Goal: Task Accomplishment & Management: Use online tool/utility

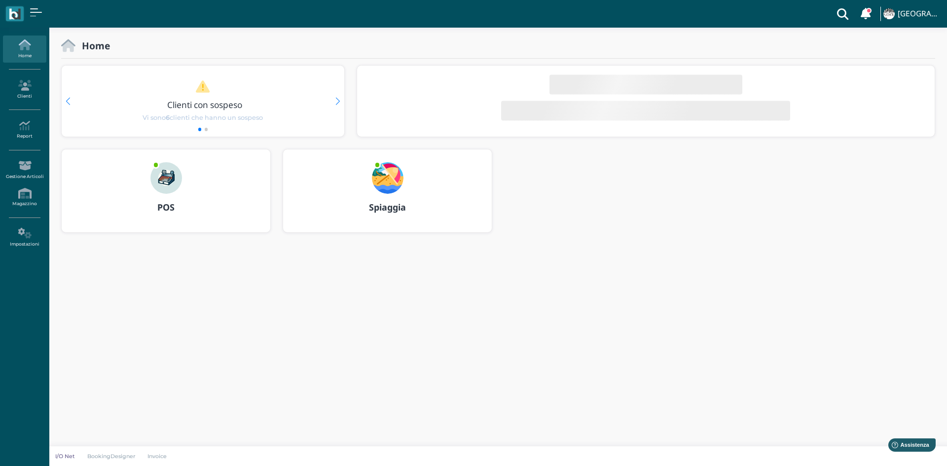
click at [388, 179] on img at bounding box center [388, 178] width 32 height 32
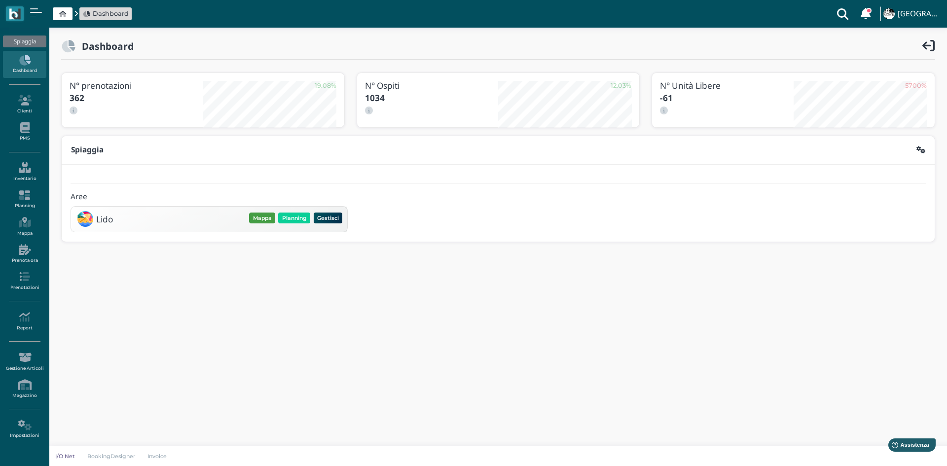
click at [257, 218] on button "Mappa" at bounding box center [262, 218] width 26 height 11
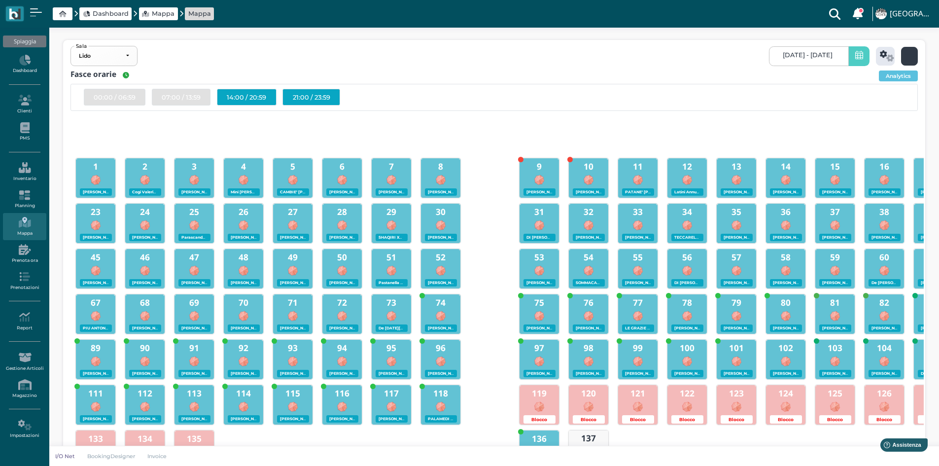
click at [909, 55] on icon at bounding box center [910, 55] width 11 height 11
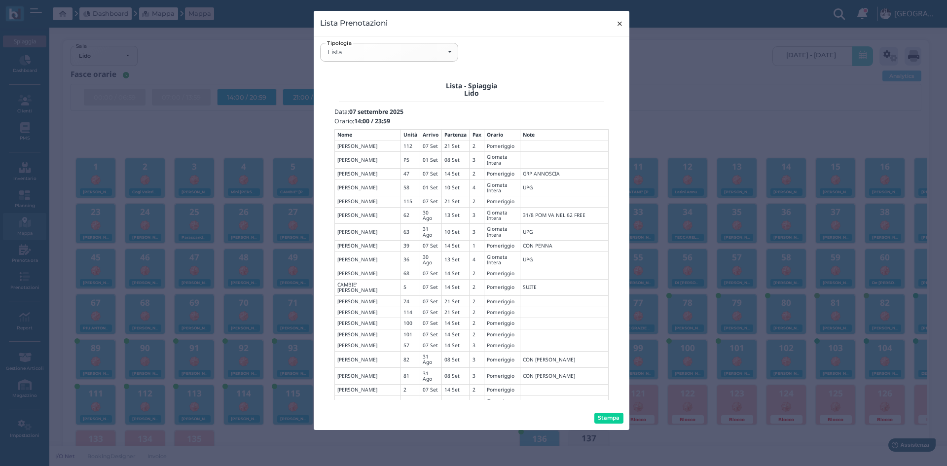
click at [616, 24] on span "×" at bounding box center [619, 23] width 7 height 13
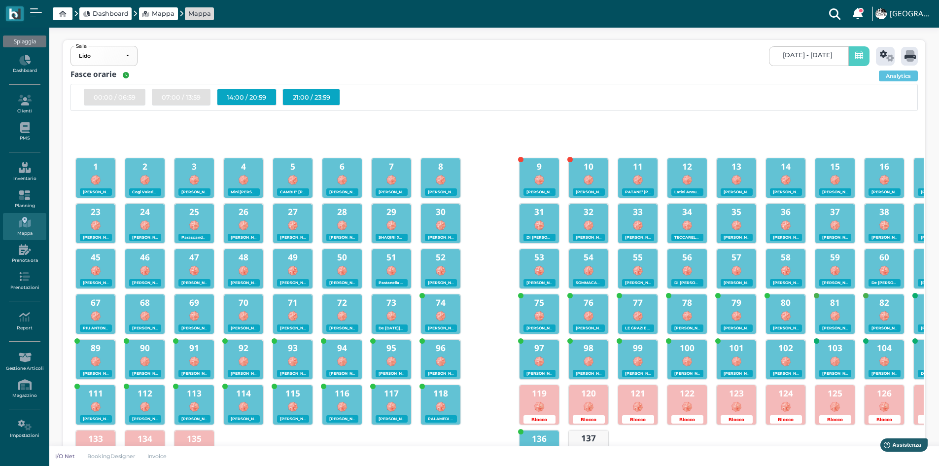
click at [818, 52] on span "[DATE] - [DATE]" at bounding box center [808, 55] width 50 height 8
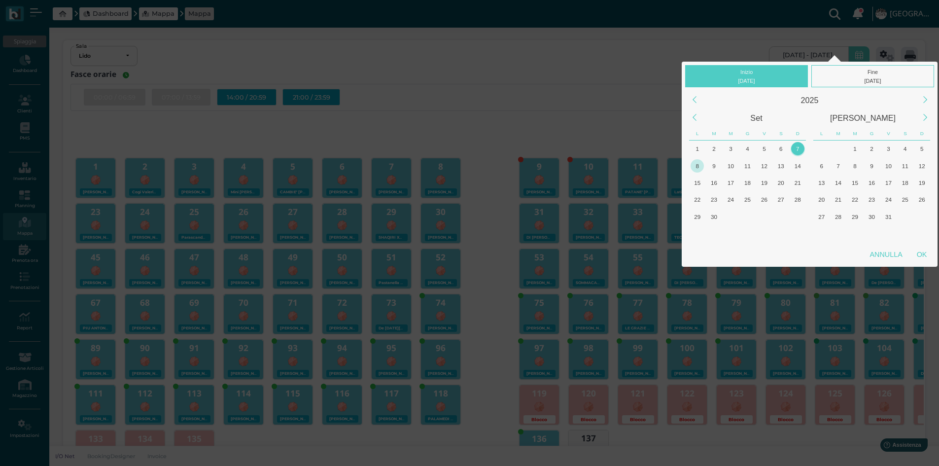
click at [694, 165] on div "8" at bounding box center [697, 165] width 13 height 13
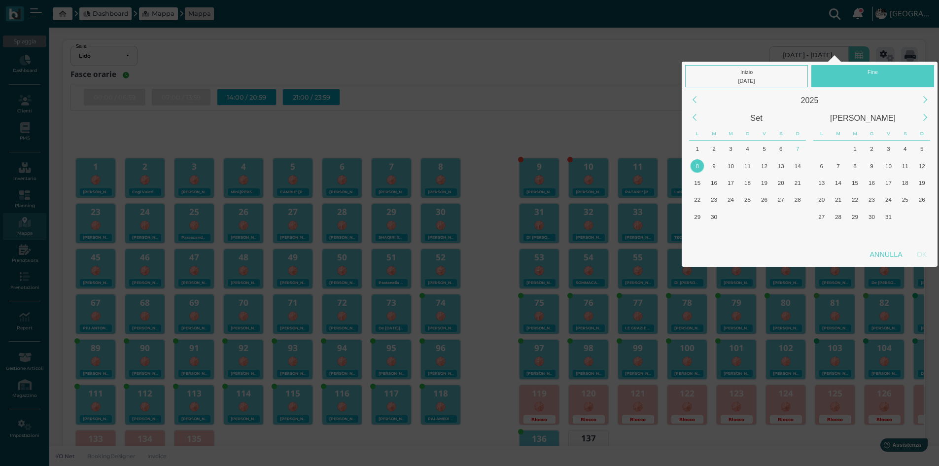
click at [694, 165] on div "8" at bounding box center [697, 165] width 13 height 13
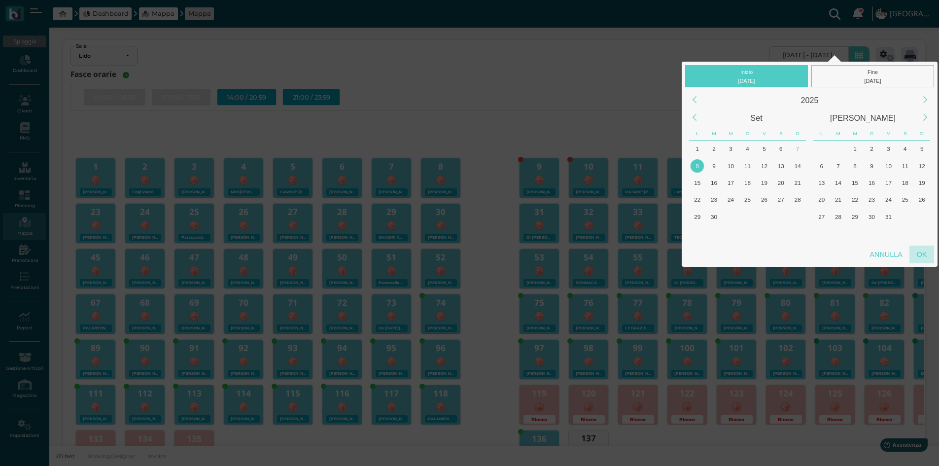
click at [920, 253] on div "OK" at bounding box center [922, 255] width 25 height 18
type input "[DATE] - [DATE]"
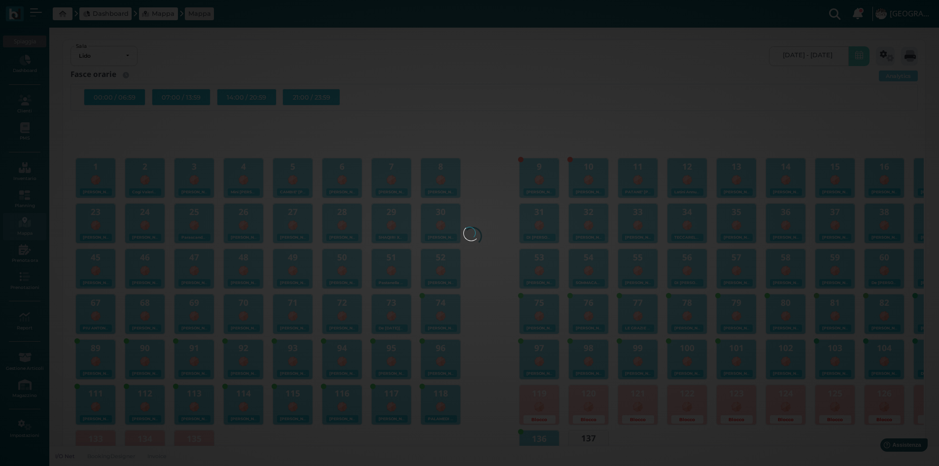
scroll to position [0, 95]
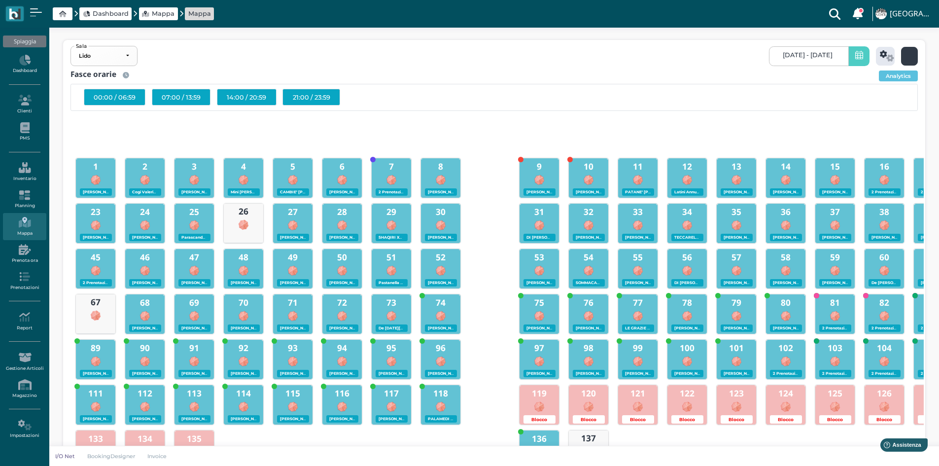
click at [909, 56] on icon at bounding box center [910, 55] width 11 height 11
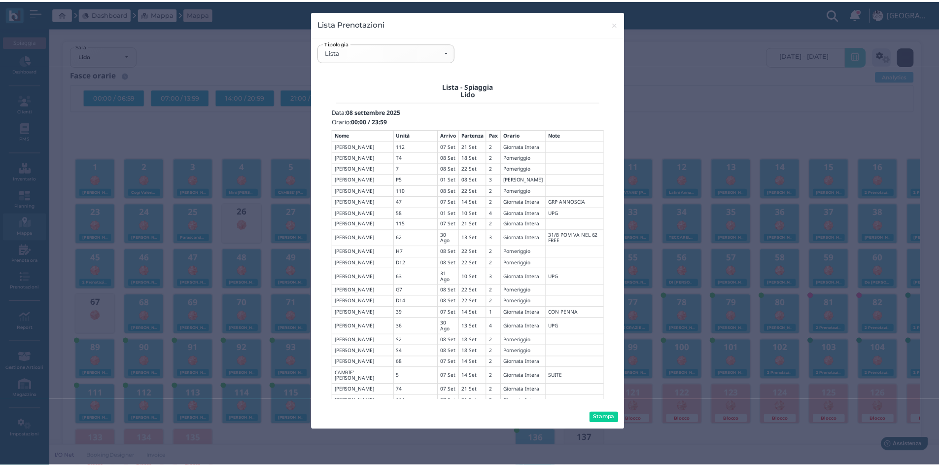
scroll to position [0, 0]
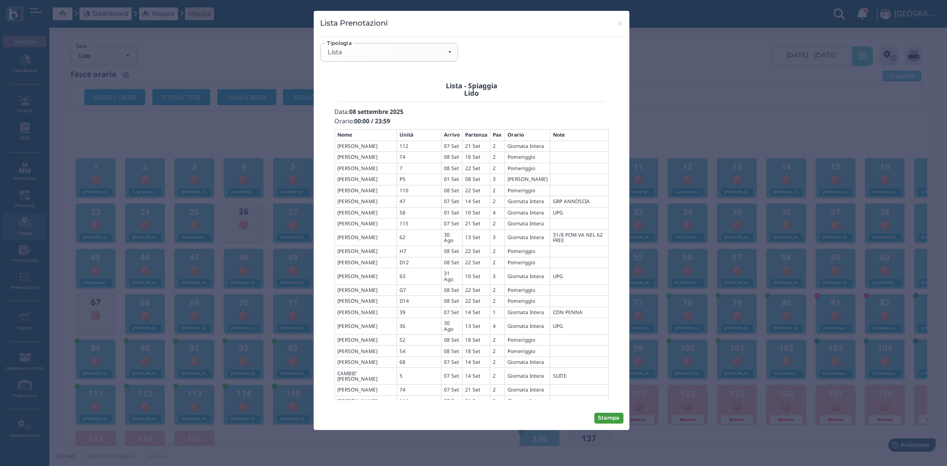
click at [606, 417] on button "Stampa" at bounding box center [608, 418] width 29 height 11
click at [618, 24] on span "×" at bounding box center [619, 23] width 7 height 13
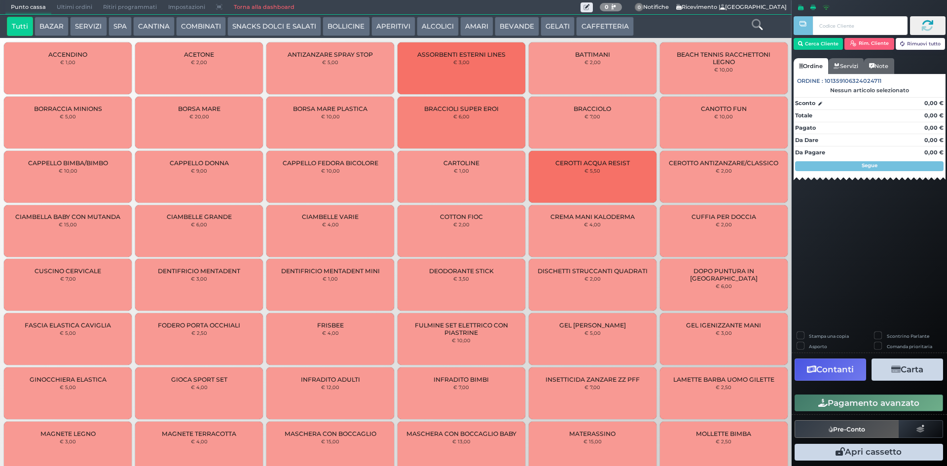
click at [112, 28] on button "SPA" at bounding box center [119, 27] width 23 height 20
